Goal: Transaction & Acquisition: Book appointment/travel/reservation

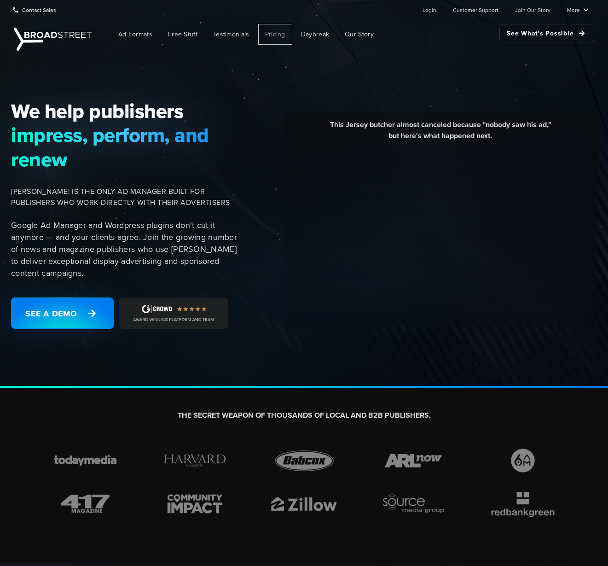
click at [283, 36] on span "Pricing" at bounding box center [275, 34] width 20 height 10
click at [516, 38] on link "See What's Possible" at bounding box center [546, 33] width 95 height 18
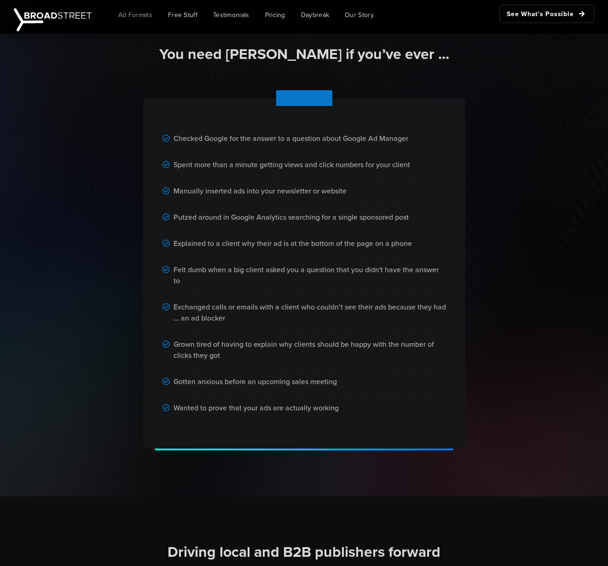
scroll to position [565, 0]
